Goal: Browse casually: Explore the website without a specific task or goal

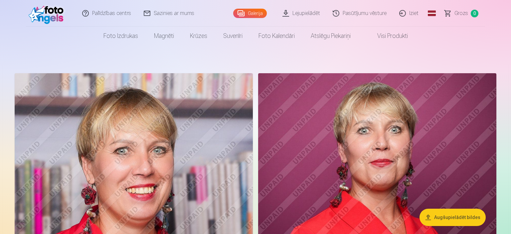
scroll to position [35, 0]
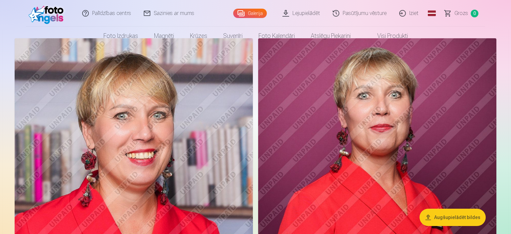
click at [450, 33] on nav "Foto izdrukas Augstas kvalitātes fotoattēlu izdrukas 210 gsm papīrs, piesātināt…" at bounding box center [255, 36] width 511 height 19
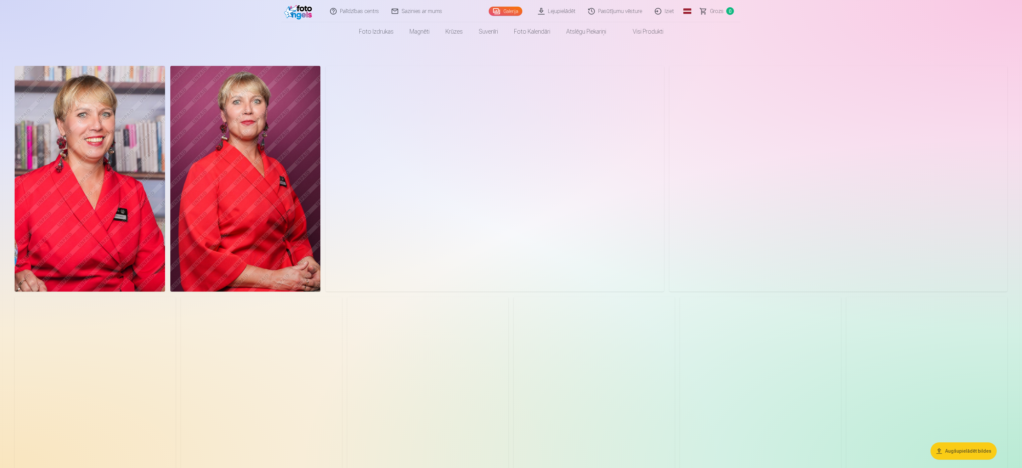
scroll to position [0, 0]
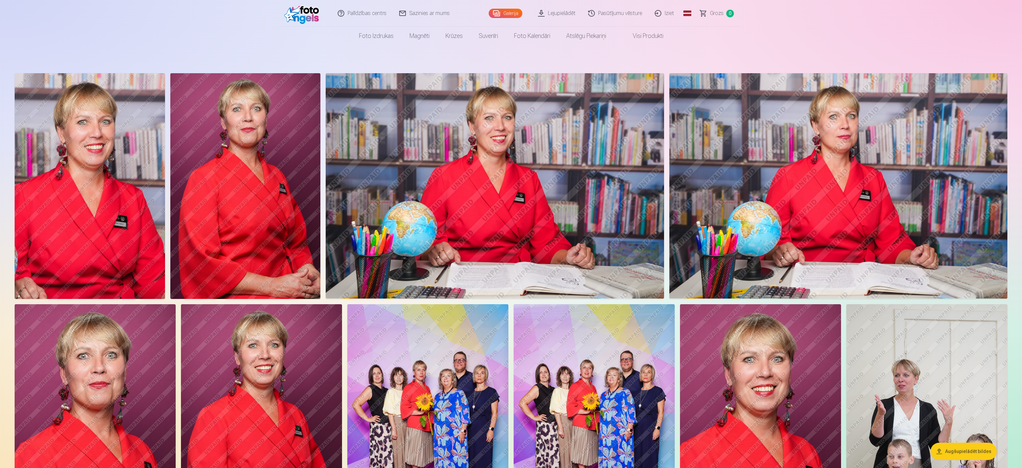
click at [287, 220] on img at bounding box center [245, 186] width 150 height 226
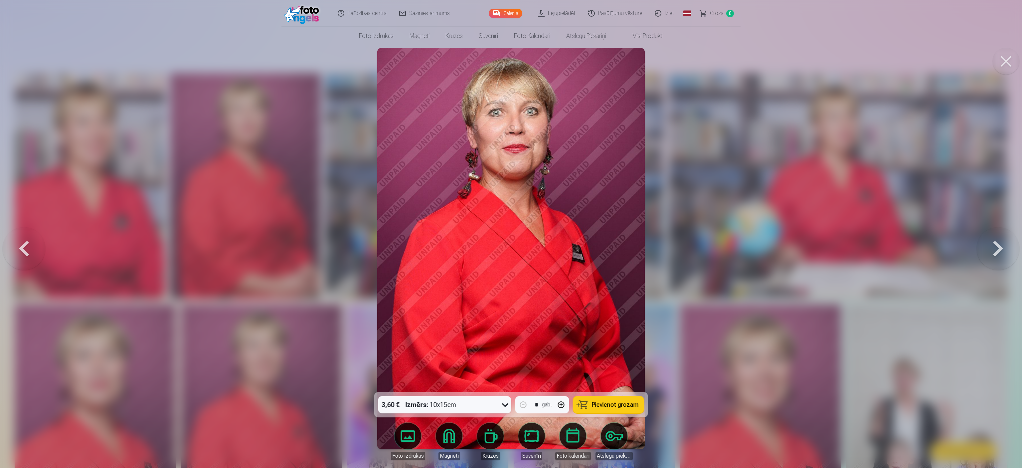
click at [511, 234] on button at bounding box center [998, 249] width 43 height 274
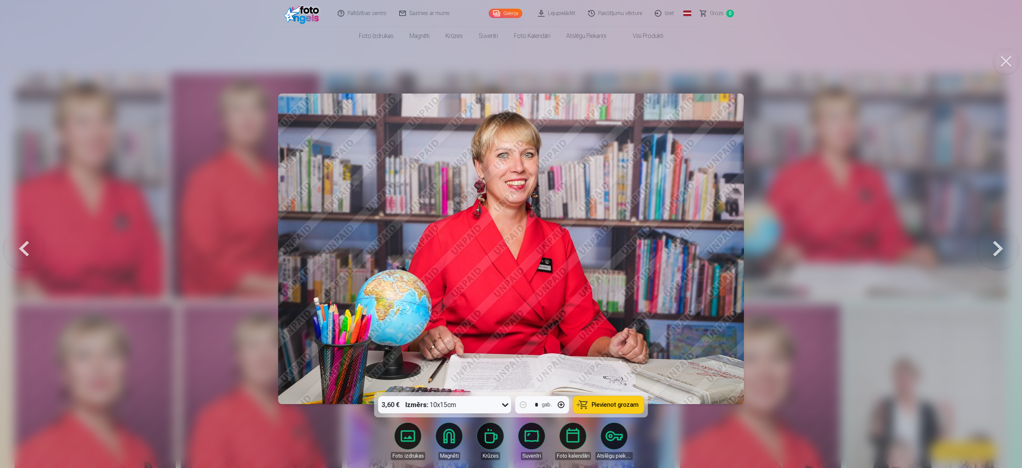
click at [511, 234] on button at bounding box center [998, 249] width 43 height 274
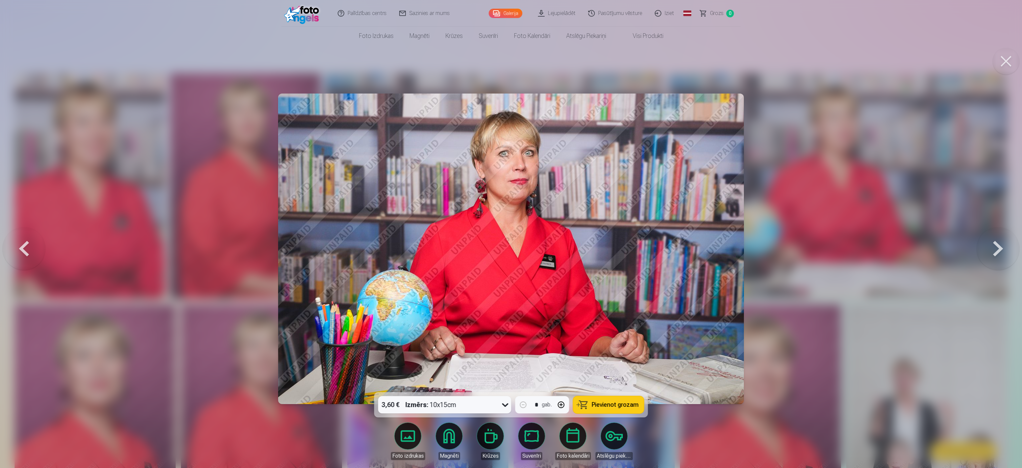
click at [511, 234] on button at bounding box center [998, 249] width 43 height 274
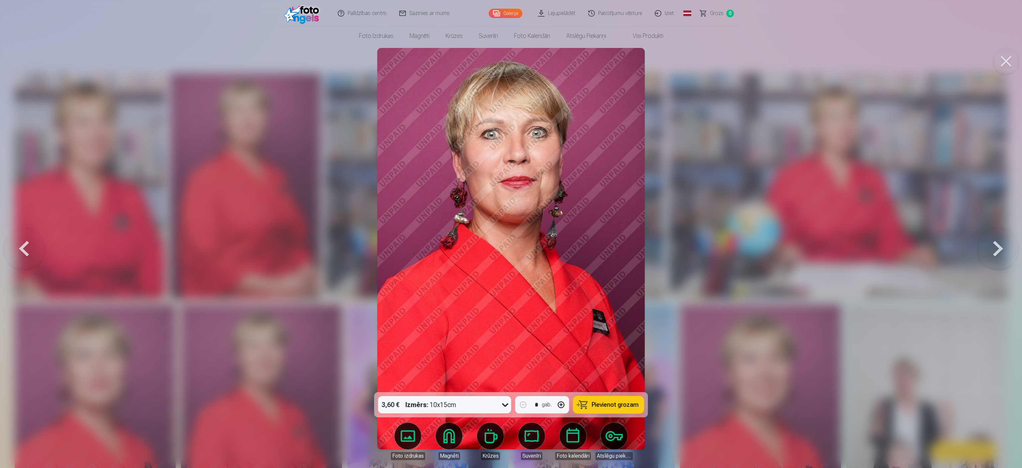
click at [511, 234] on button at bounding box center [998, 249] width 43 height 274
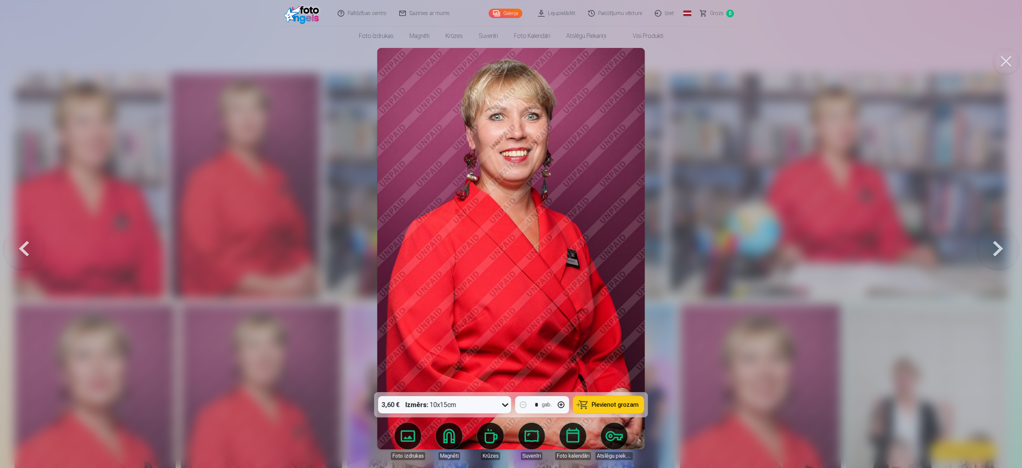
click at [511, 234] on button at bounding box center [998, 249] width 43 height 274
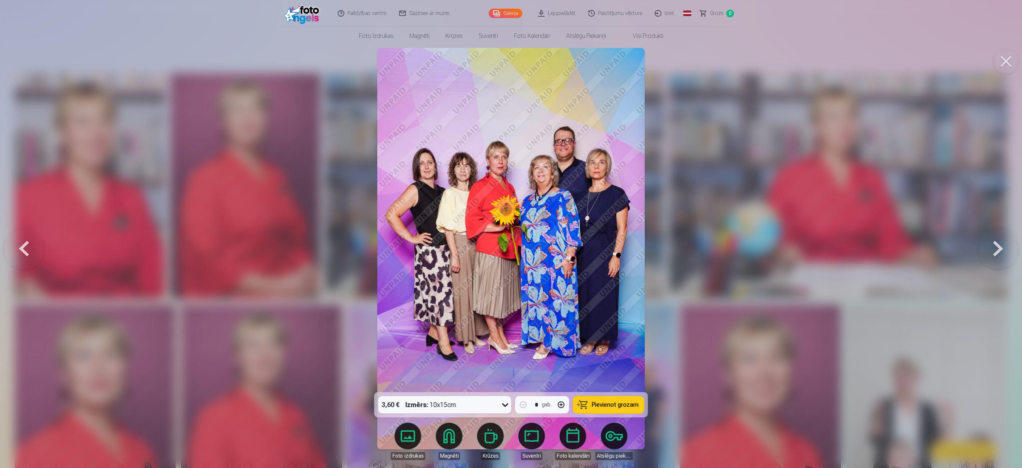
click at [511, 234] on button at bounding box center [998, 249] width 43 height 274
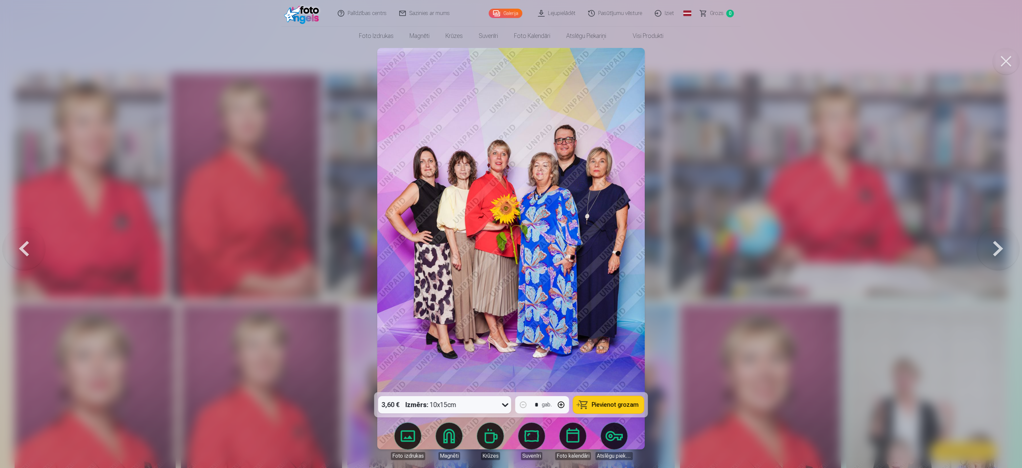
click at [511, 234] on button at bounding box center [998, 249] width 43 height 274
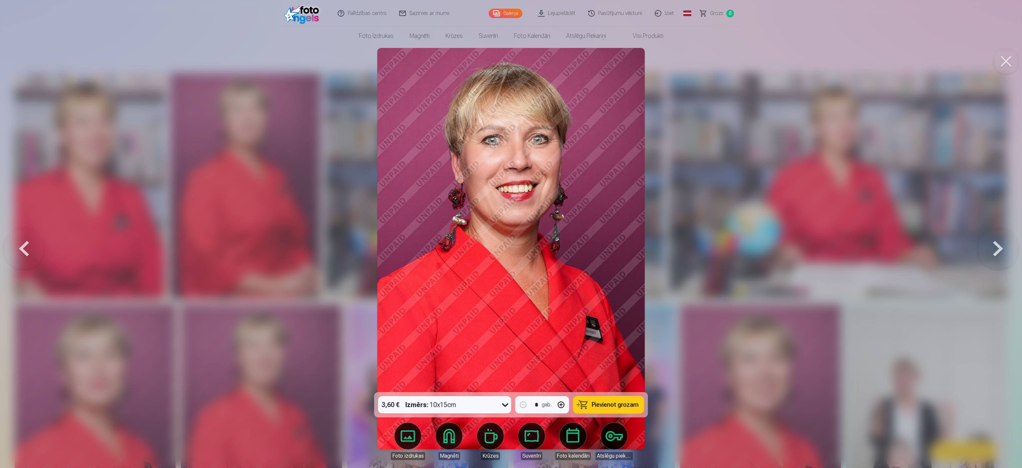
click at [511, 234] on button at bounding box center [998, 249] width 43 height 274
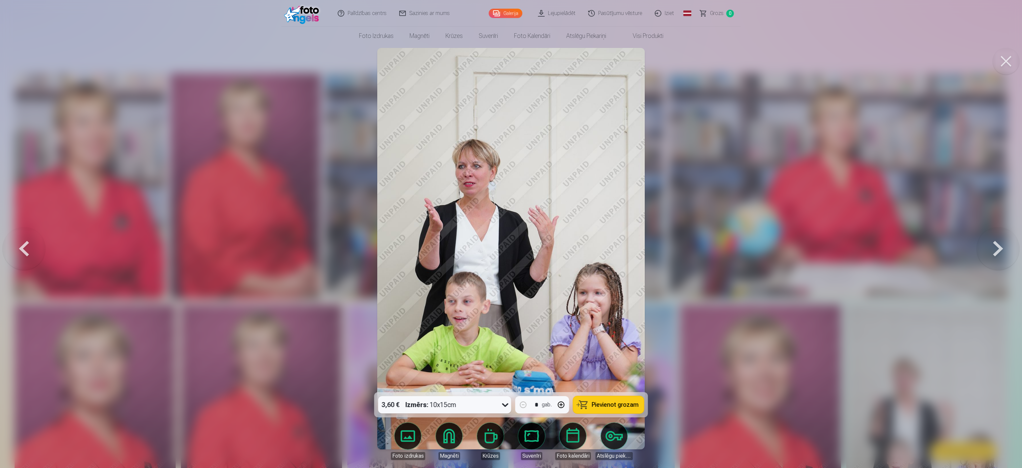
click at [511, 234] on button at bounding box center [998, 249] width 43 height 274
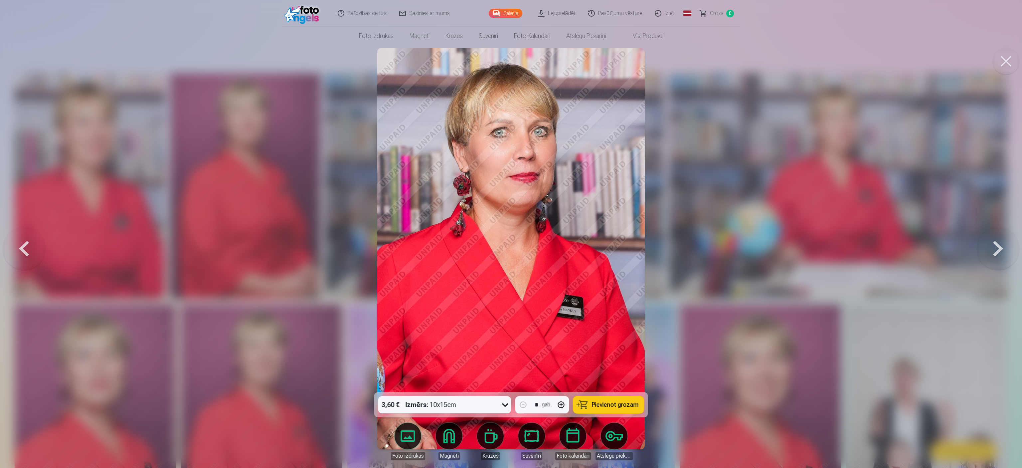
click at [511, 234] on button at bounding box center [998, 249] width 43 height 274
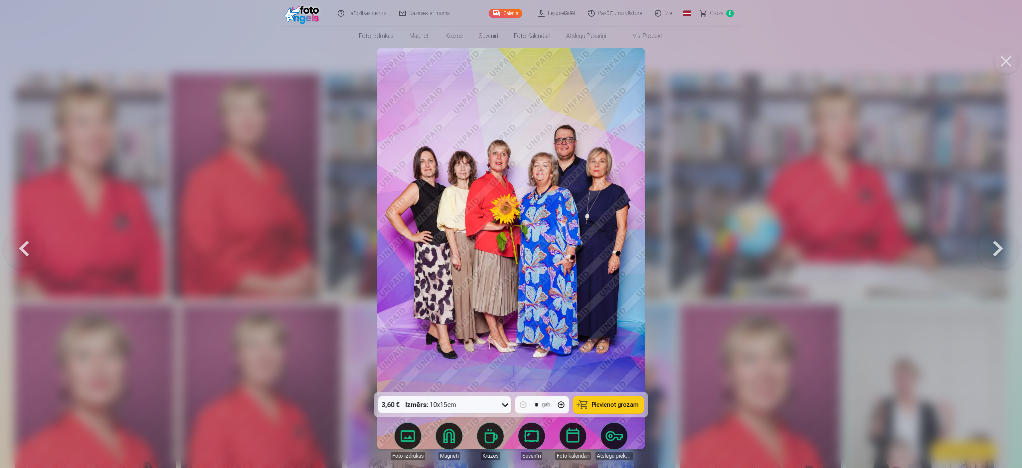
click at [511, 234] on button at bounding box center [998, 249] width 43 height 274
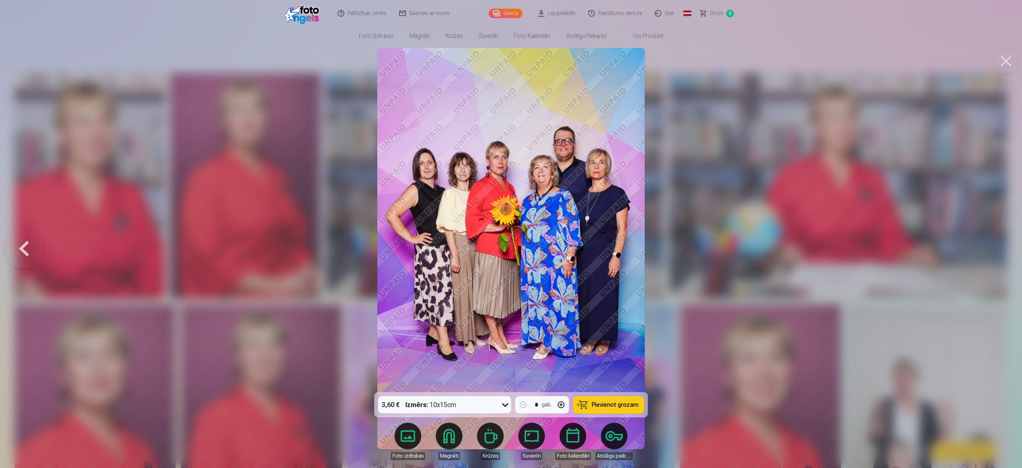
click at [511, 234] on div at bounding box center [511, 234] width 1022 height 468
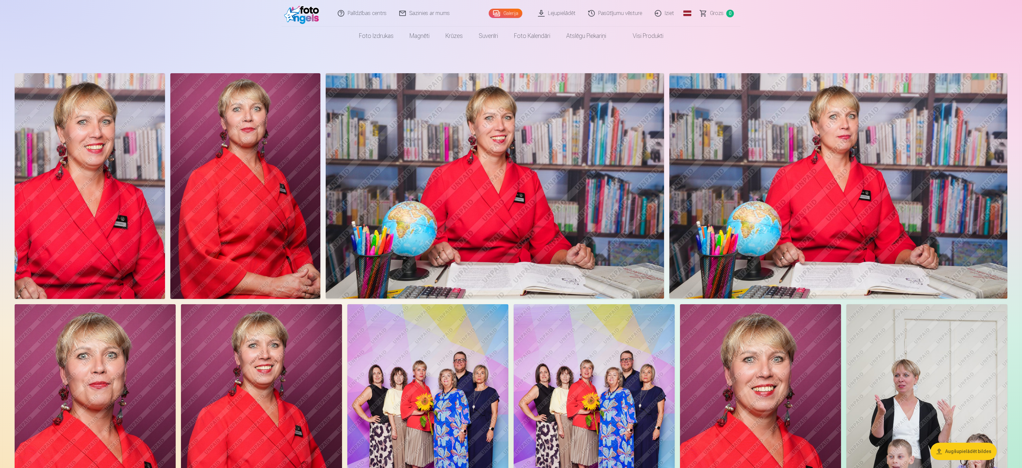
click at [511, 234] on div at bounding box center [511, 419] width 998 height 696
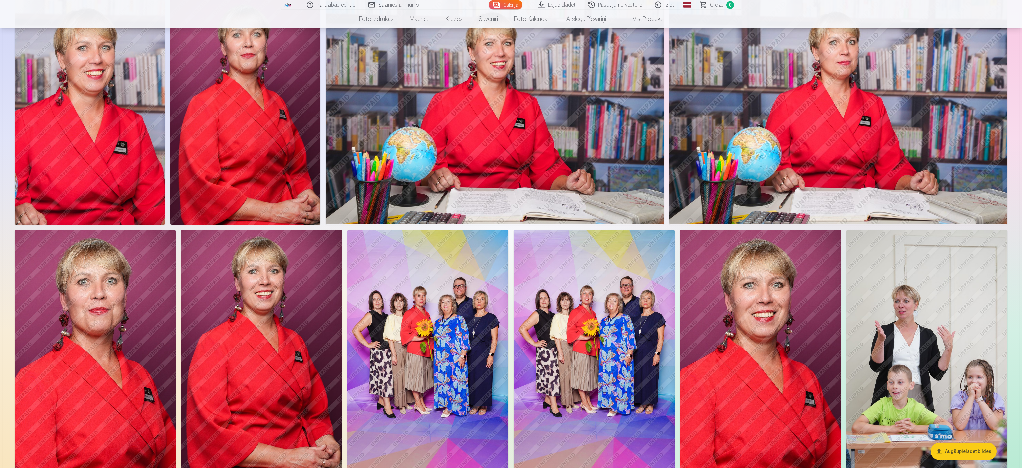
scroll to position [105, 0]
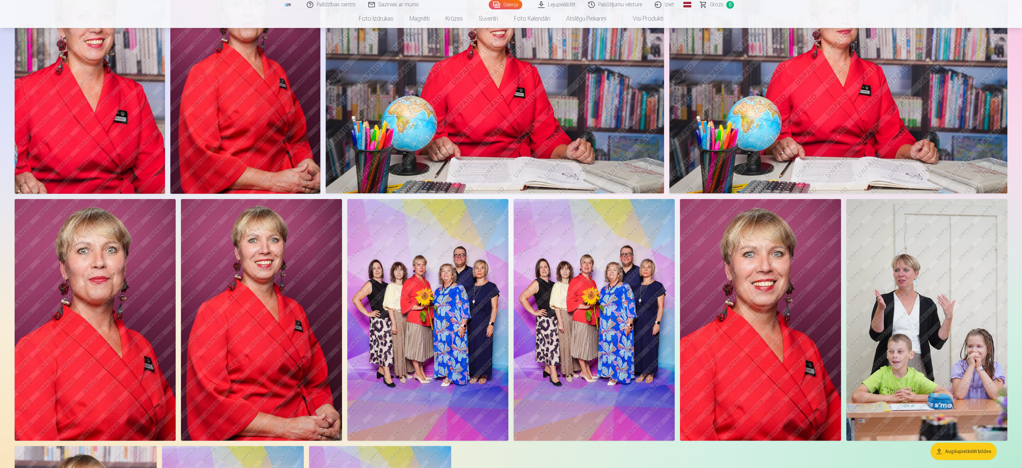
click at [511, 234] on img at bounding box center [594, 320] width 161 height 242
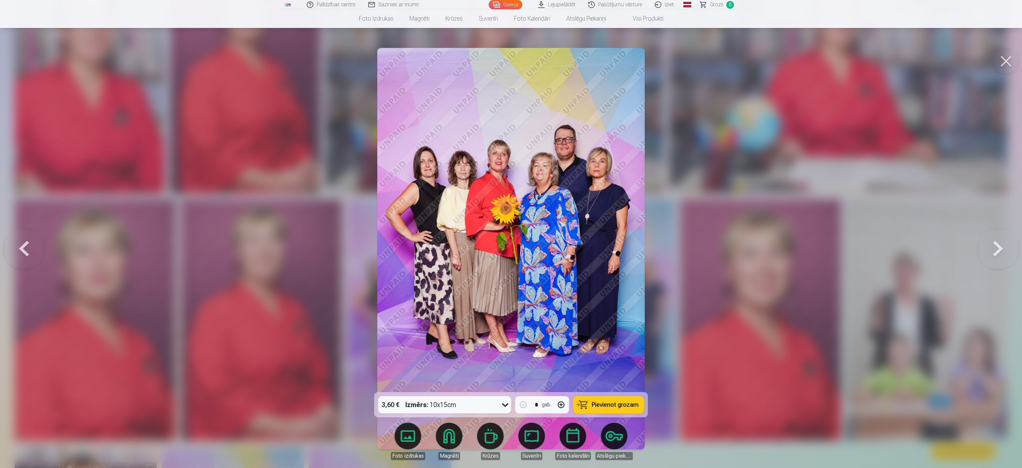
click at [511, 234] on button at bounding box center [998, 249] width 43 height 274
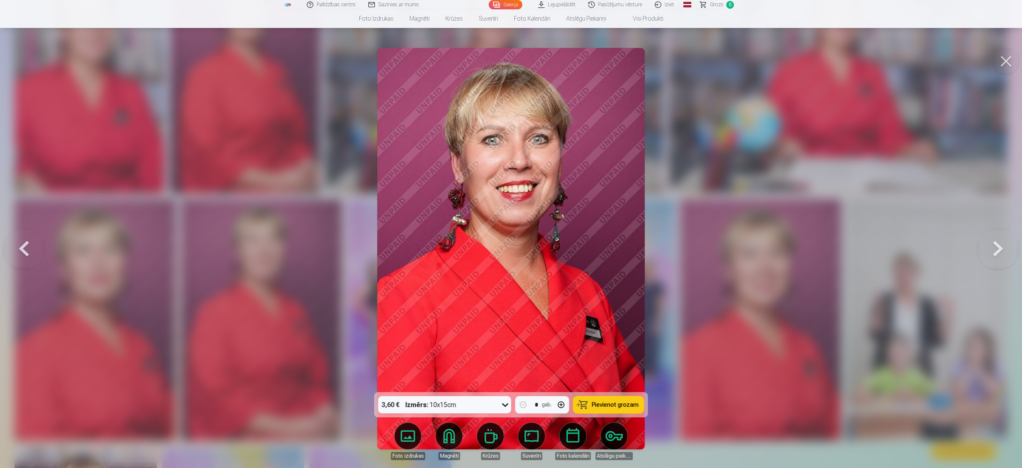
click at [511, 234] on button at bounding box center [998, 249] width 43 height 274
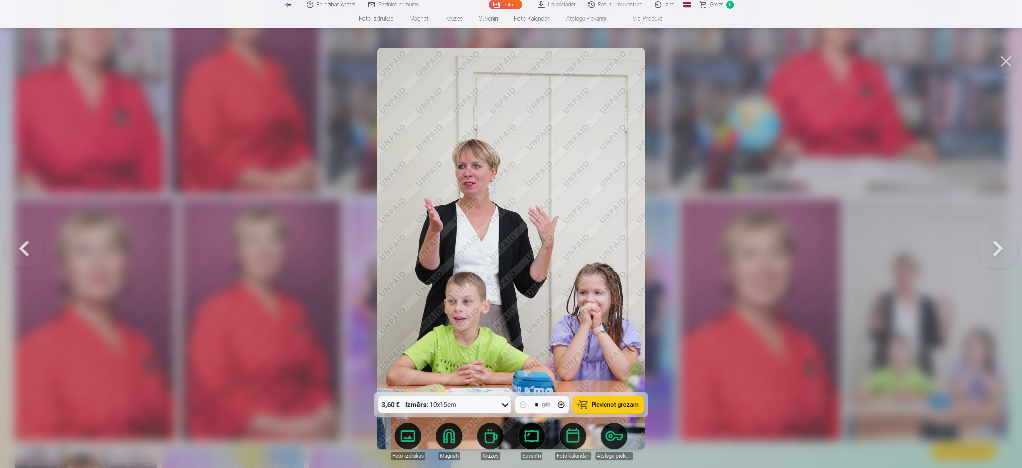
click at [511, 234] on button at bounding box center [998, 249] width 43 height 274
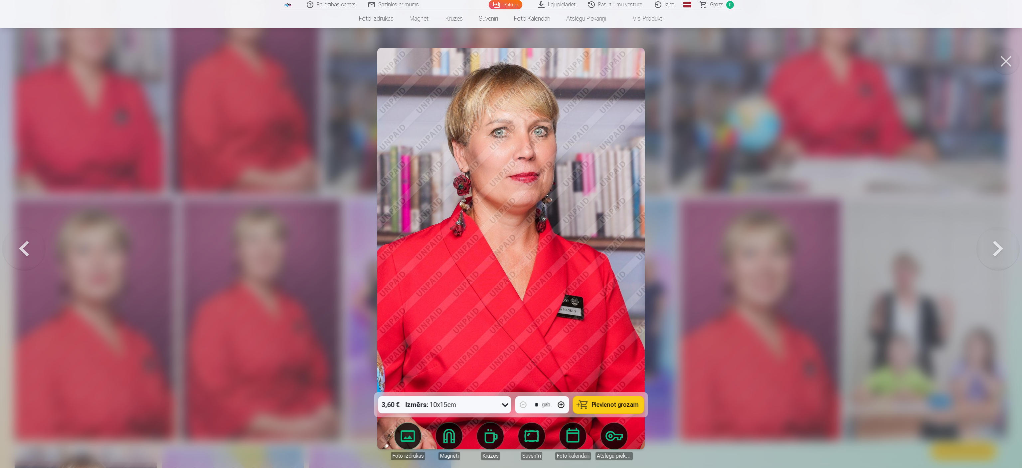
click at [511, 234] on button at bounding box center [998, 249] width 43 height 274
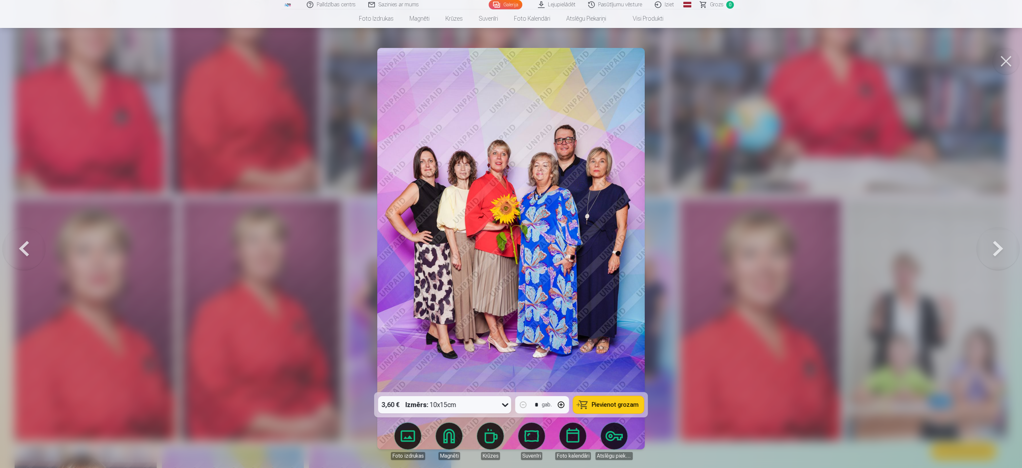
click at [511, 234] on button at bounding box center [998, 249] width 43 height 274
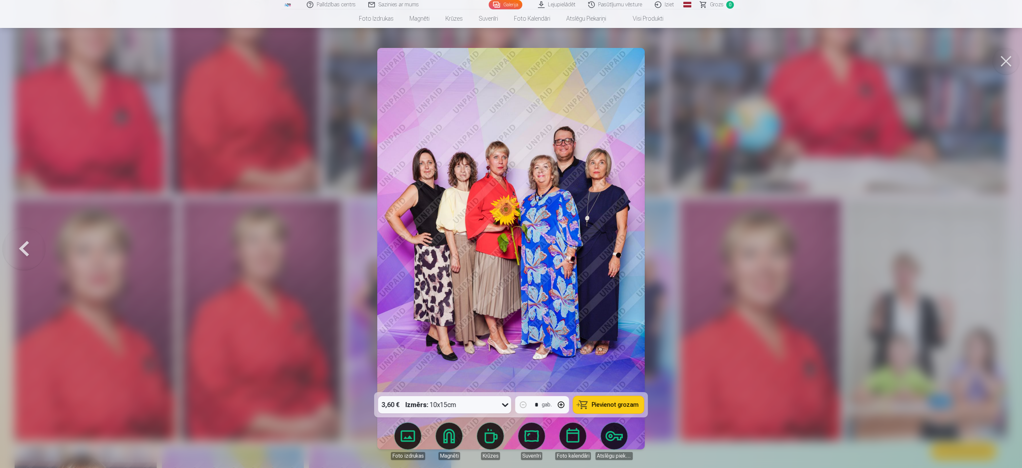
click at [511, 234] on div at bounding box center [511, 234] width 1022 height 468
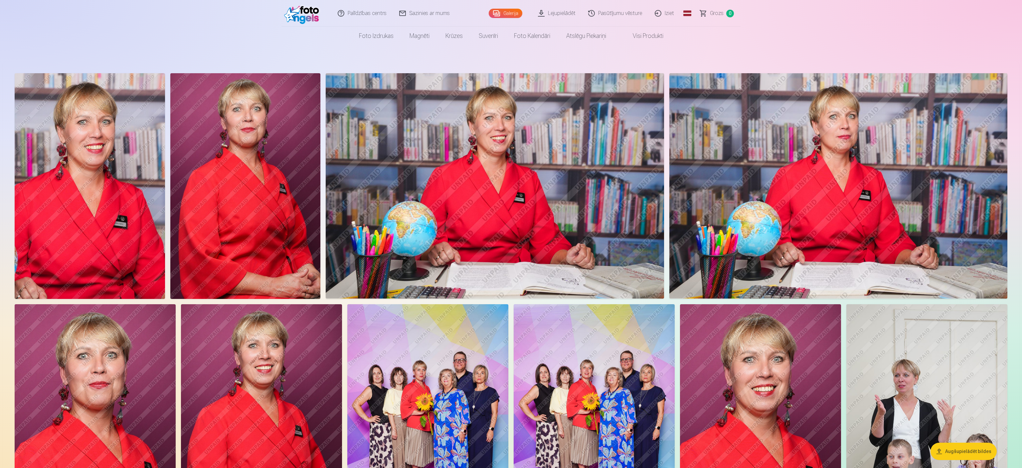
click at [91, 191] on img at bounding box center [90, 186] width 150 height 226
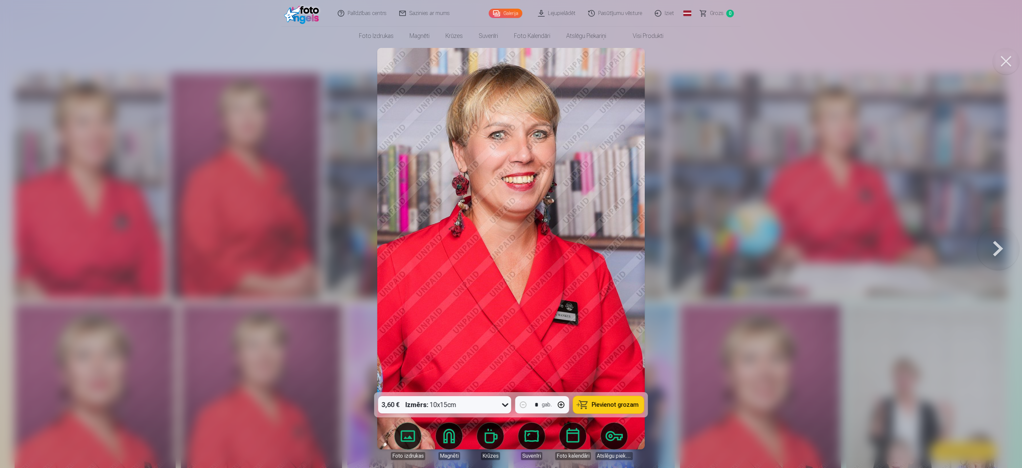
click at [511, 234] on button at bounding box center [998, 249] width 43 height 274
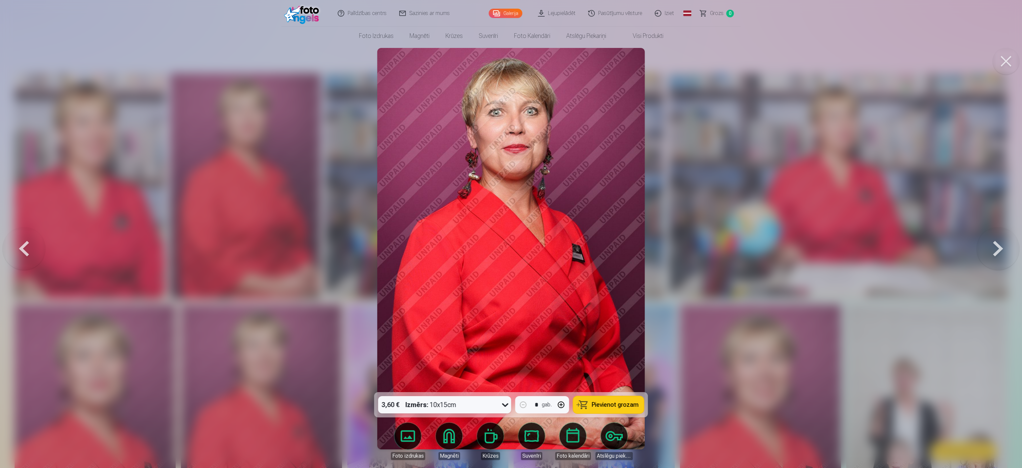
click at [511, 234] on button at bounding box center [998, 249] width 43 height 274
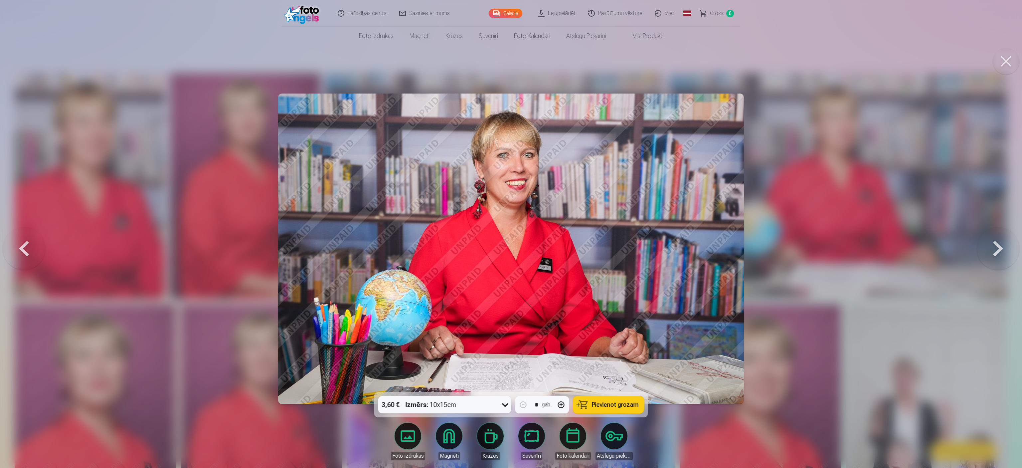
click at [511, 234] on button at bounding box center [998, 249] width 43 height 274
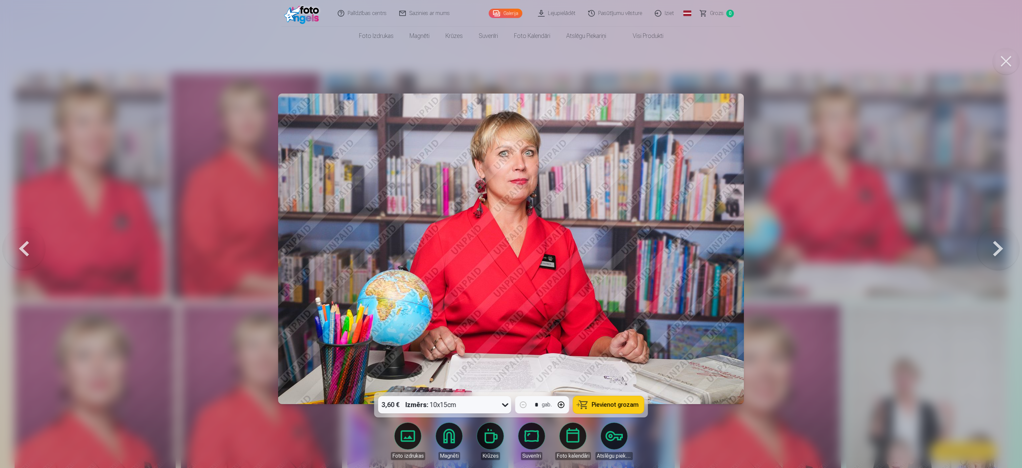
click at [511, 234] on button at bounding box center [998, 249] width 43 height 274
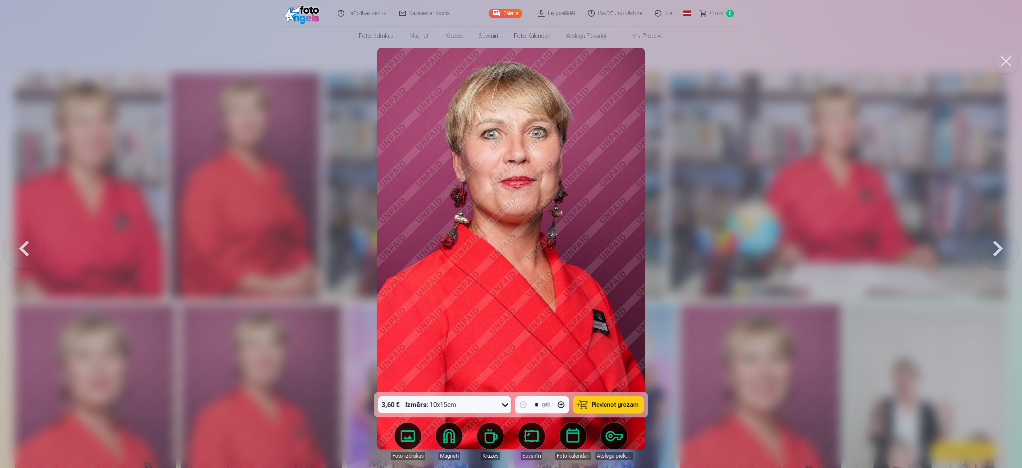
click at [511, 234] on button at bounding box center [998, 249] width 43 height 274
